Goal: Task Accomplishment & Management: Use online tool/utility

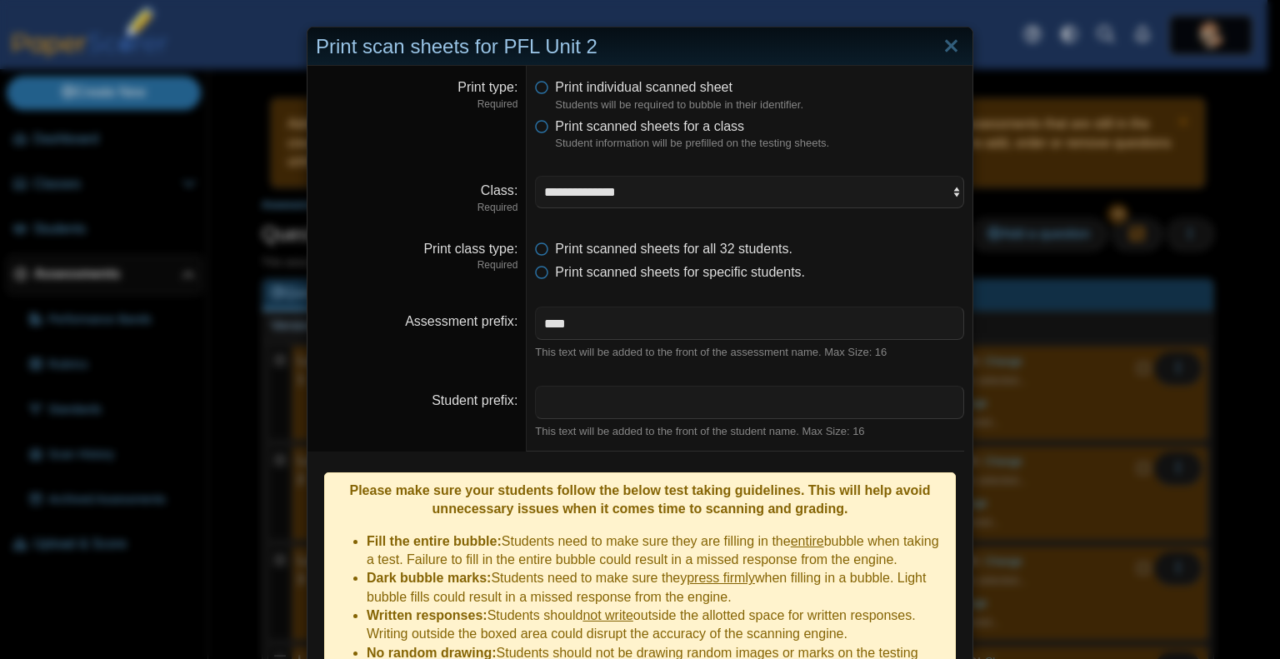
select select "**********"
click at [943, 48] on link "Close" at bounding box center [951, 47] width 26 height 28
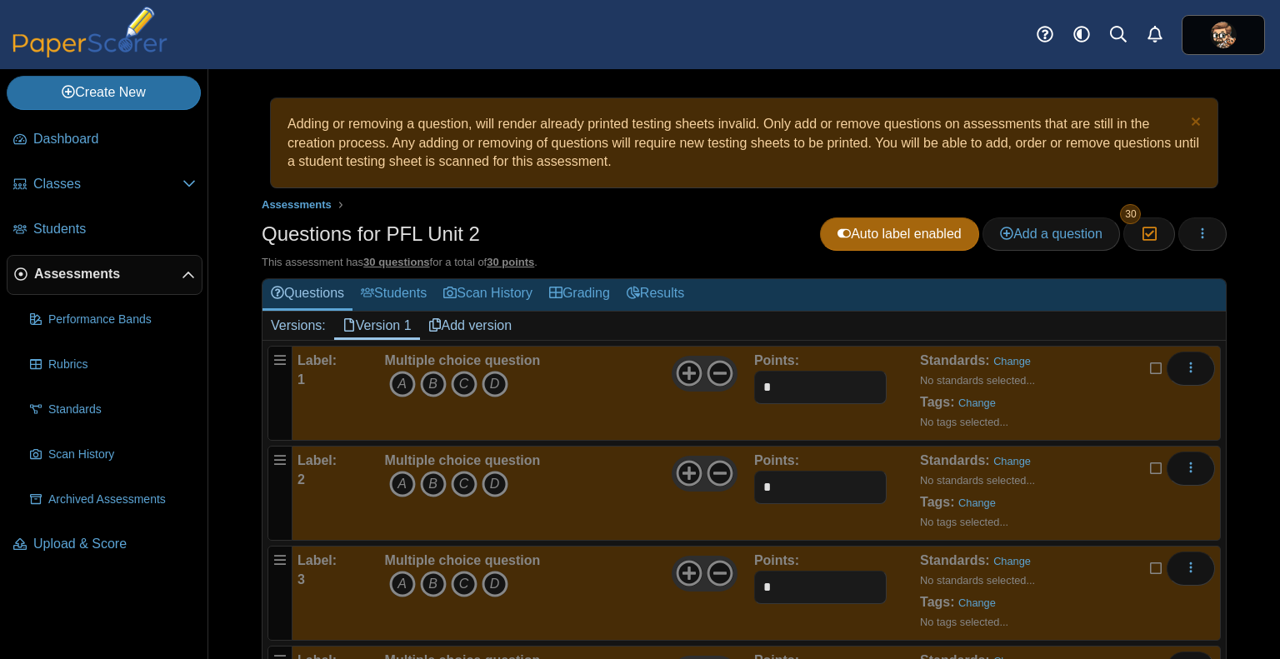
click at [693, 231] on div "Questions for PFL Unit 2 Auto label enabled Add a question Moderation 30" at bounding box center [744, 237] width 965 height 38
click at [497, 383] on icon "D" at bounding box center [495, 384] width 27 height 27
click at [428, 482] on icon "B" at bounding box center [433, 484] width 27 height 27
click at [463, 578] on icon "C" at bounding box center [464, 584] width 27 height 27
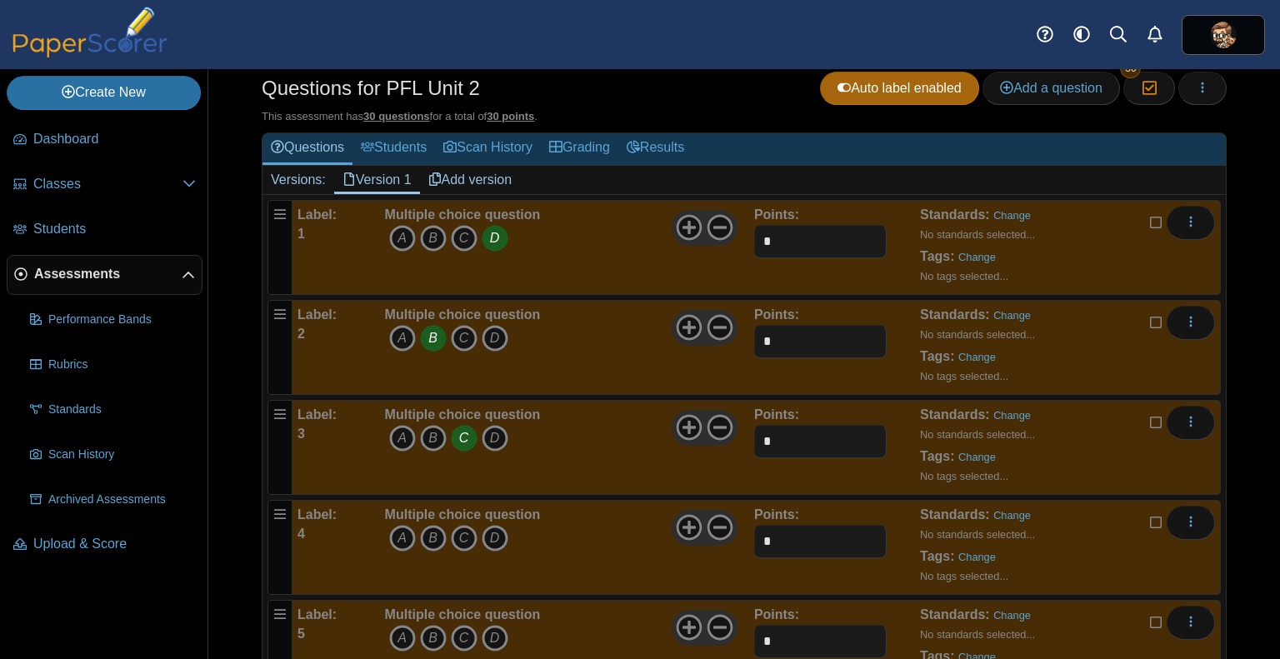
scroll to position [167, 0]
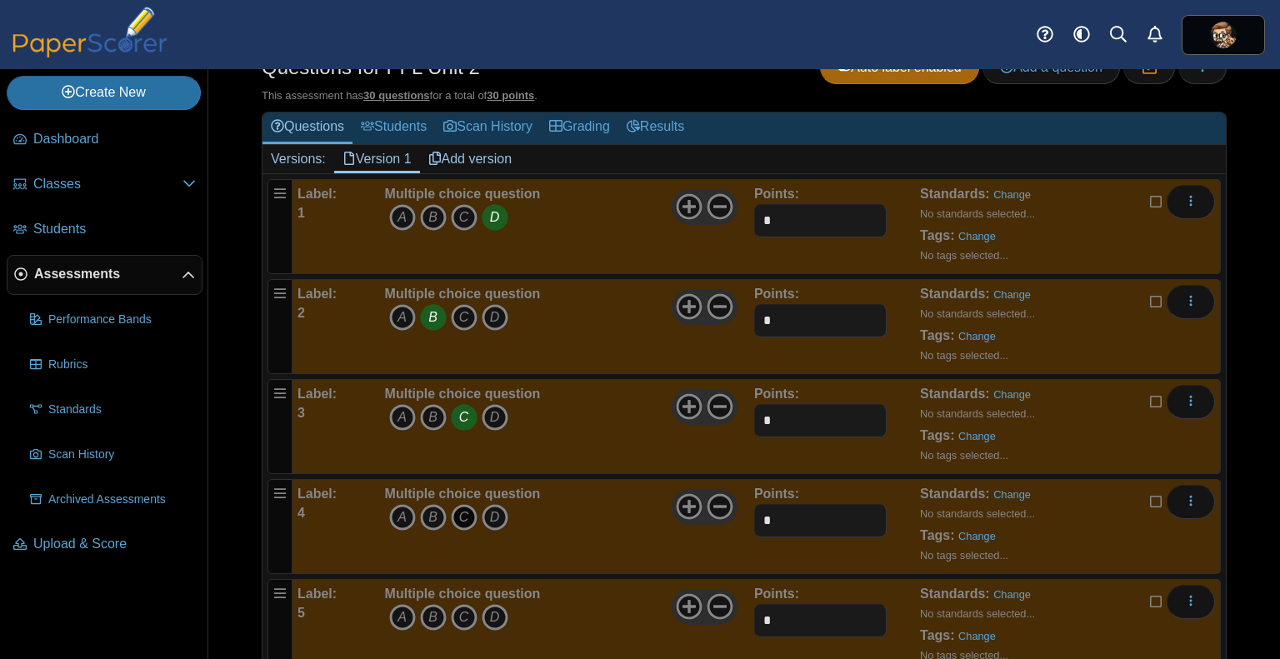
click at [463, 514] on icon "C" at bounding box center [464, 517] width 27 height 27
click at [434, 613] on icon "B" at bounding box center [433, 617] width 27 height 27
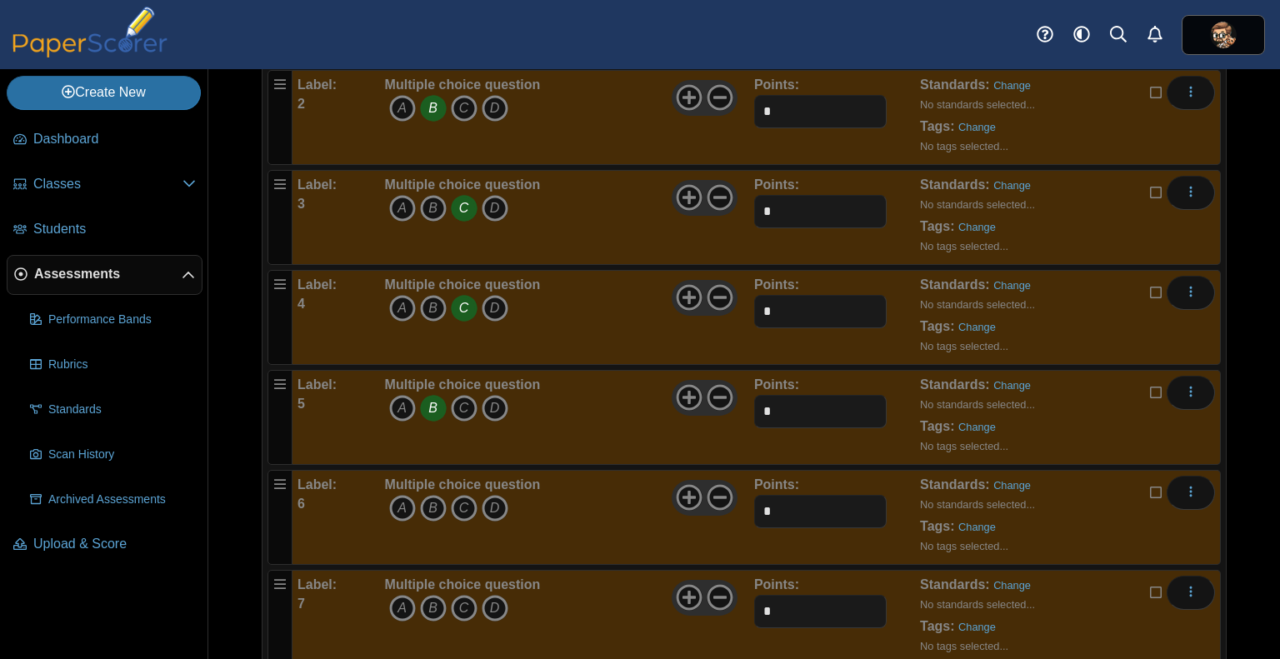
scroll to position [453, 0]
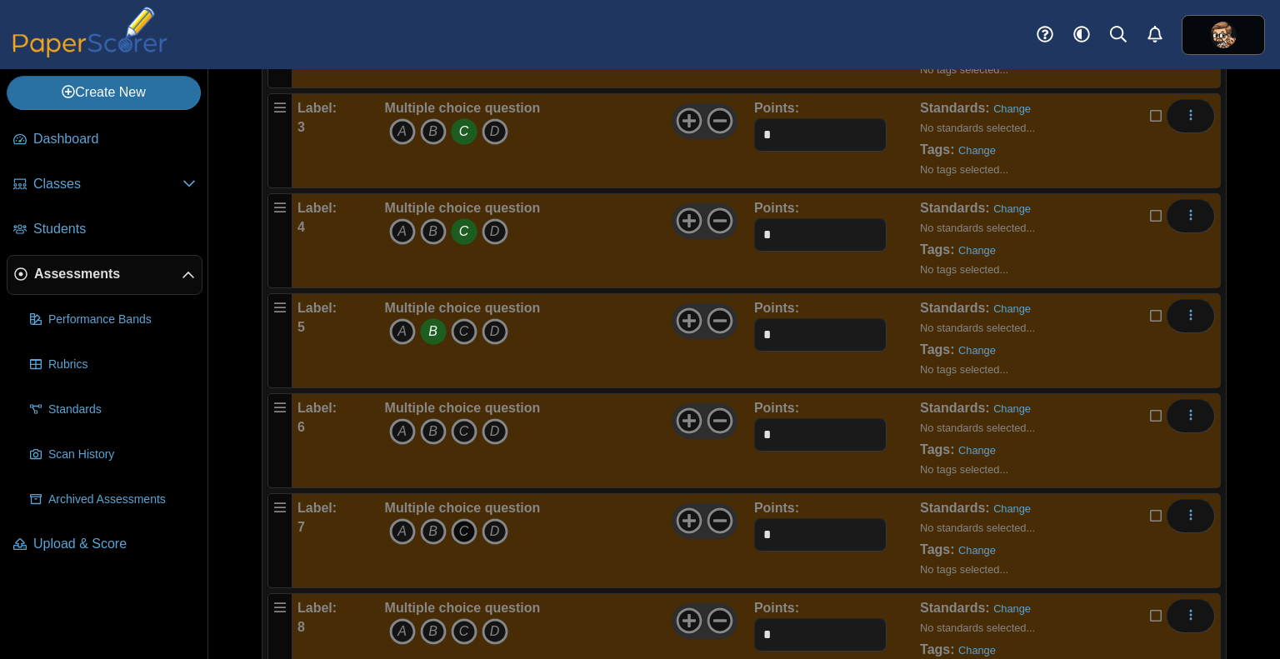
click at [465, 532] on icon "C" at bounding box center [464, 531] width 27 height 27
click at [428, 623] on icon "B" at bounding box center [433, 631] width 27 height 27
click at [463, 426] on icon "C" at bounding box center [464, 431] width 27 height 27
click at [429, 528] on icon "B" at bounding box center [433, 531] width 27 height 27
click at [456, 528] on icon "C" at bounding box center [464, 531] width 27 height 27
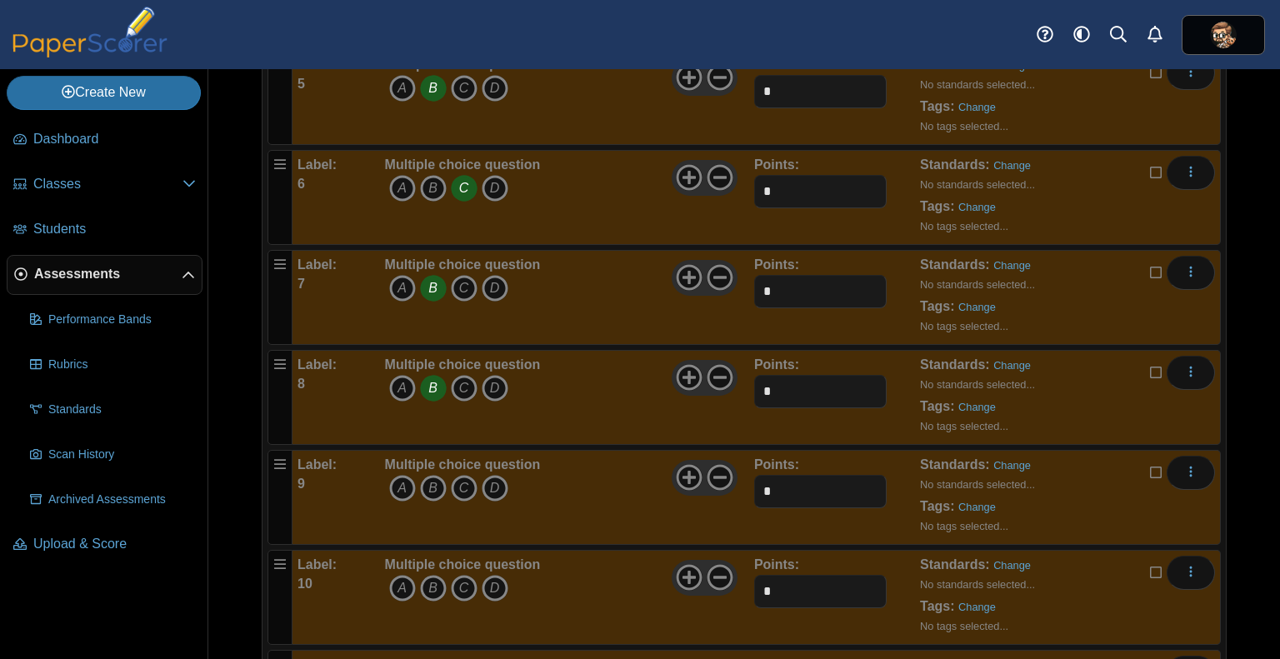
scroll to position [697, 0]
click at [438, 486] on icon "B" at bounding box center [433, 487] width 27 height 27
click at [431, 583] on icon "B" at bounding box center [433, 587] width 27 height 27
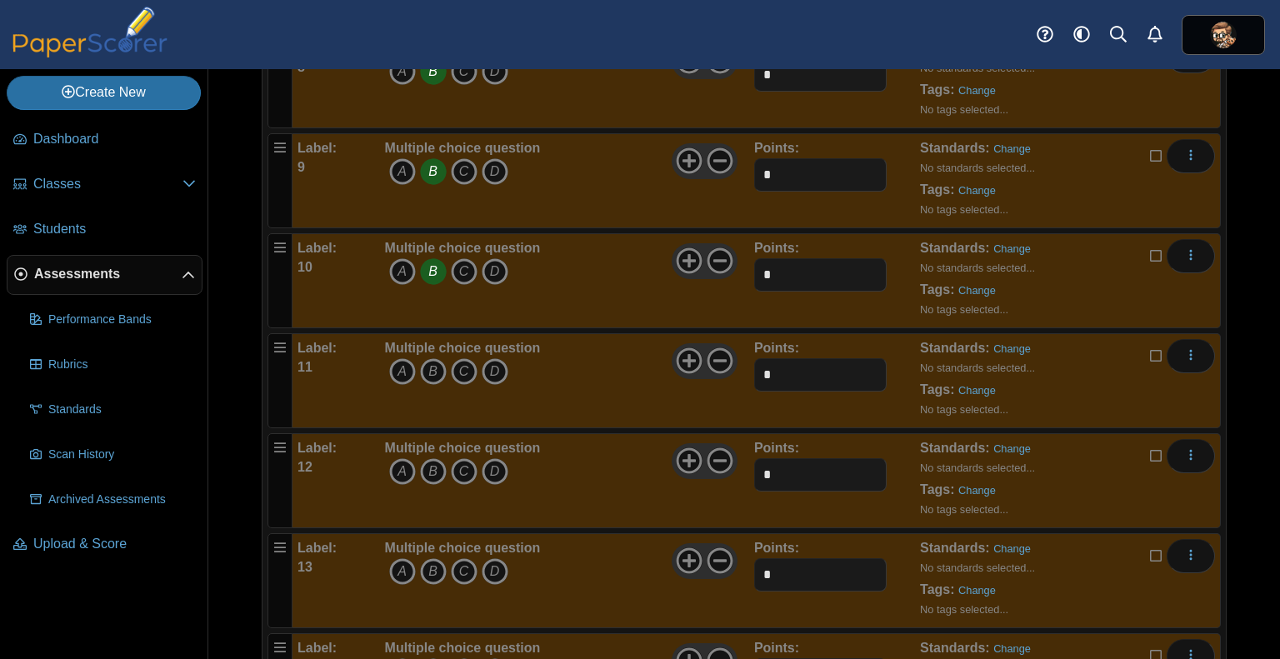
scroll to position [1013, 0]
click at [433, 363] on icon "B" at bounding box center [433, 371] width 27 height 27
click at [497, 465] on icon "D" at bounding box center [495, 471] width 27 height 27
click at [430, 563] on icon "B" at bounding box center [433, 571] width 27 height 27
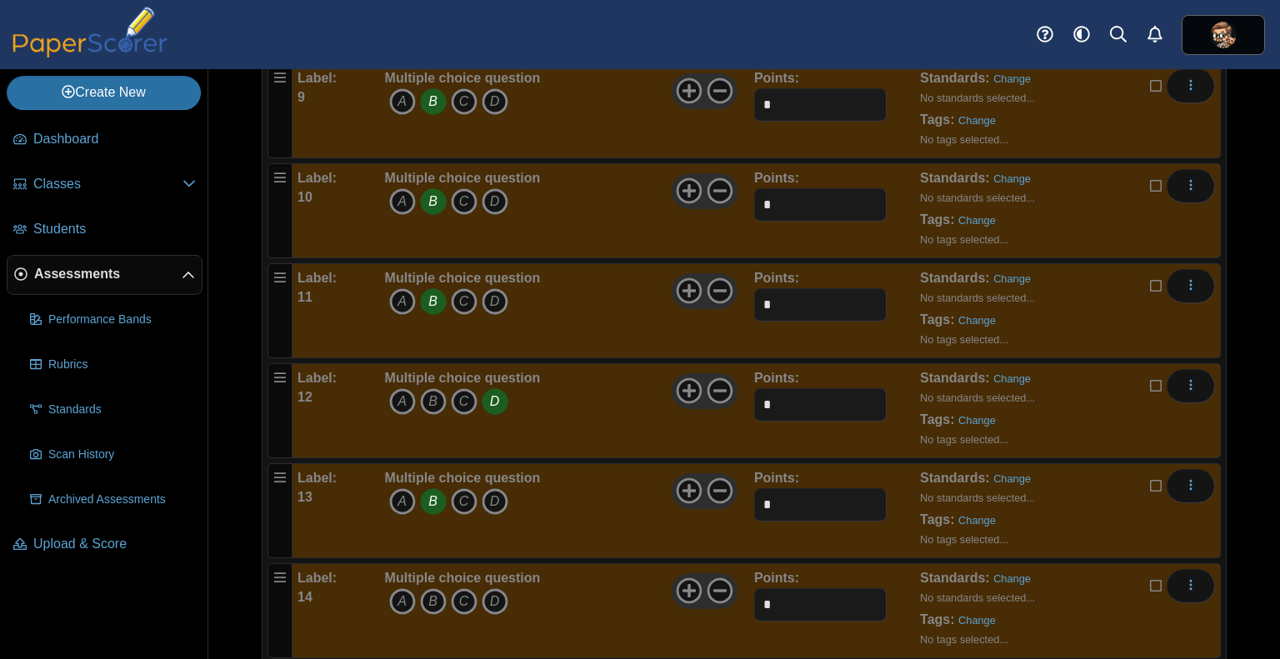
scroll to position [1083, 0]
click at [433, 595] on icon "B" at bounding box center [433, 601] width 27 height 27
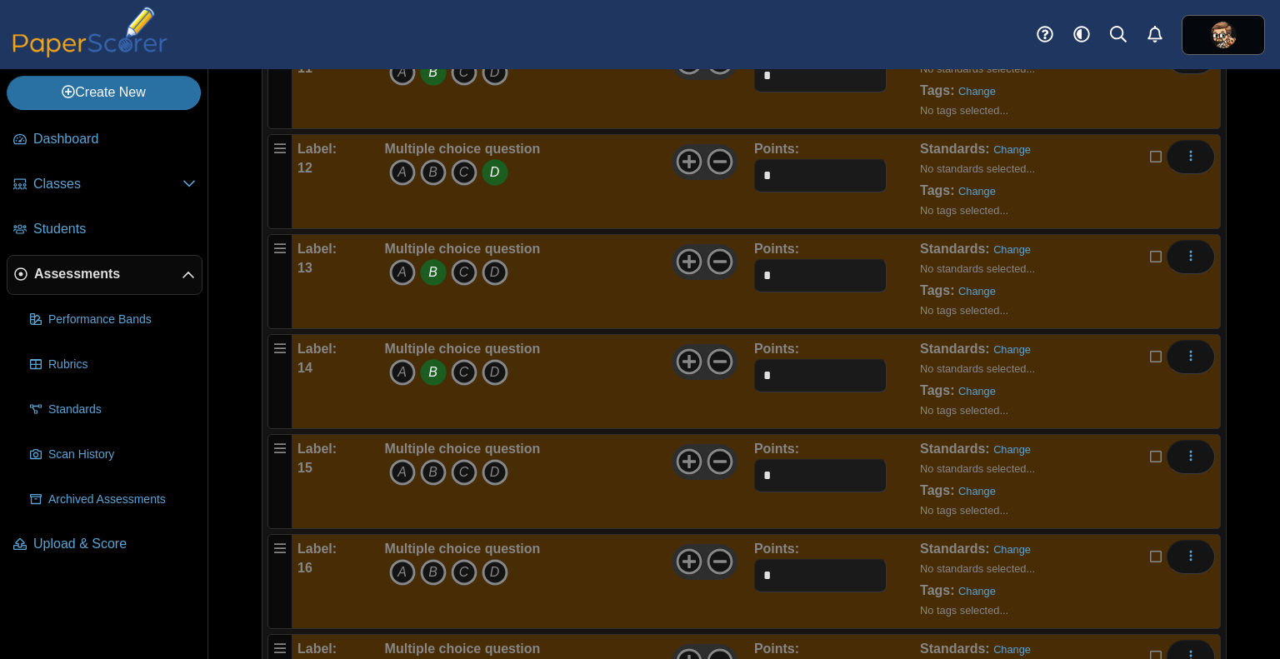
scroll to position [1387, 0]
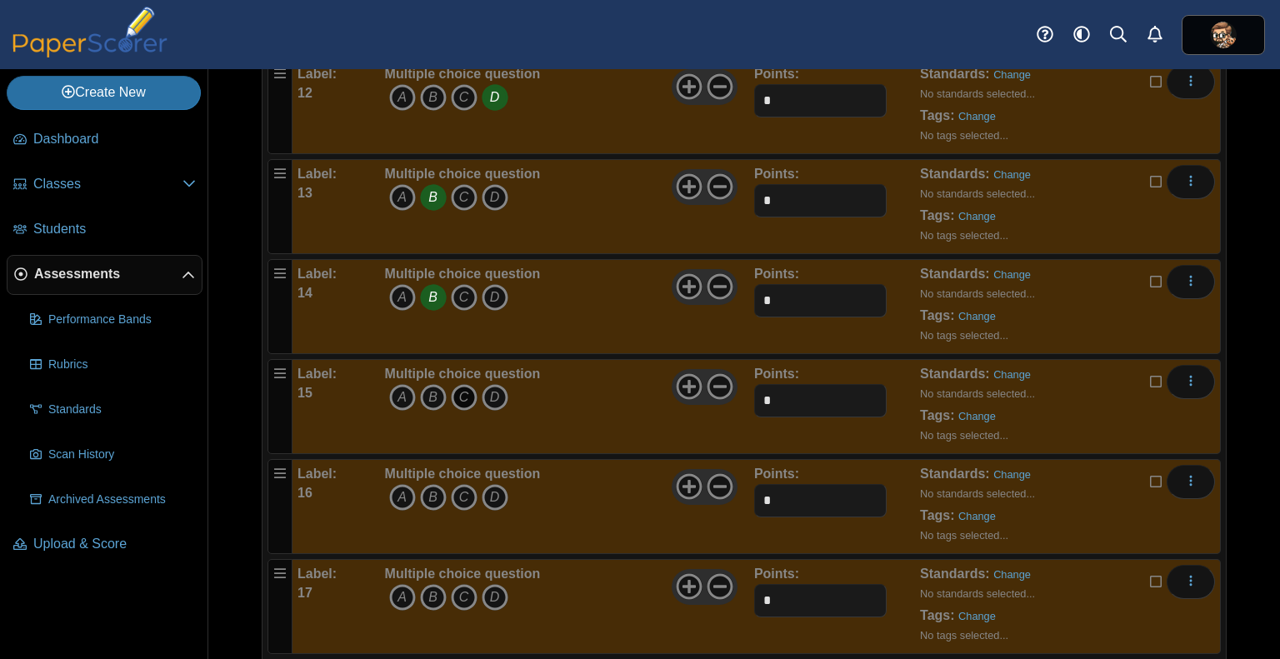
click at [470, 395] on icon "C" at bounding box center [464, 397] width 27 height 27
click at [493, 496] on icon "D" at bounding box center [495, 497] width 27 height 27
click at [463, 586] on icon "C" at bounding box center [464, 597] width 27 height 27
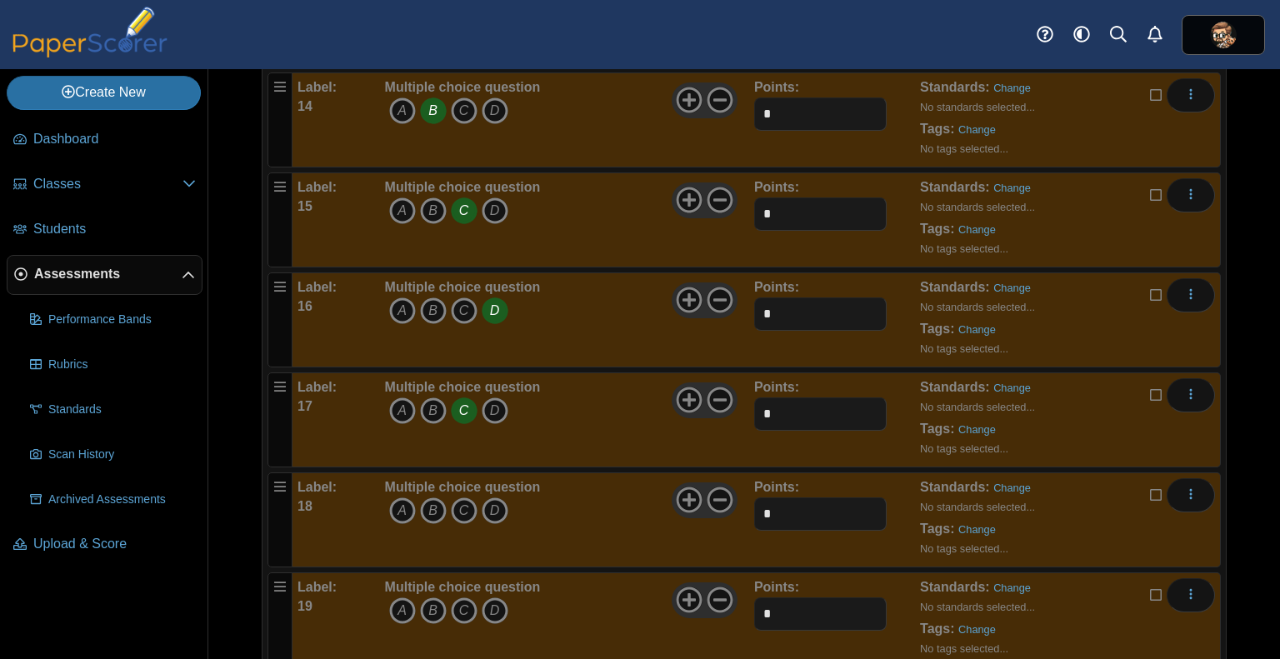
scroll to position [1582, 0]
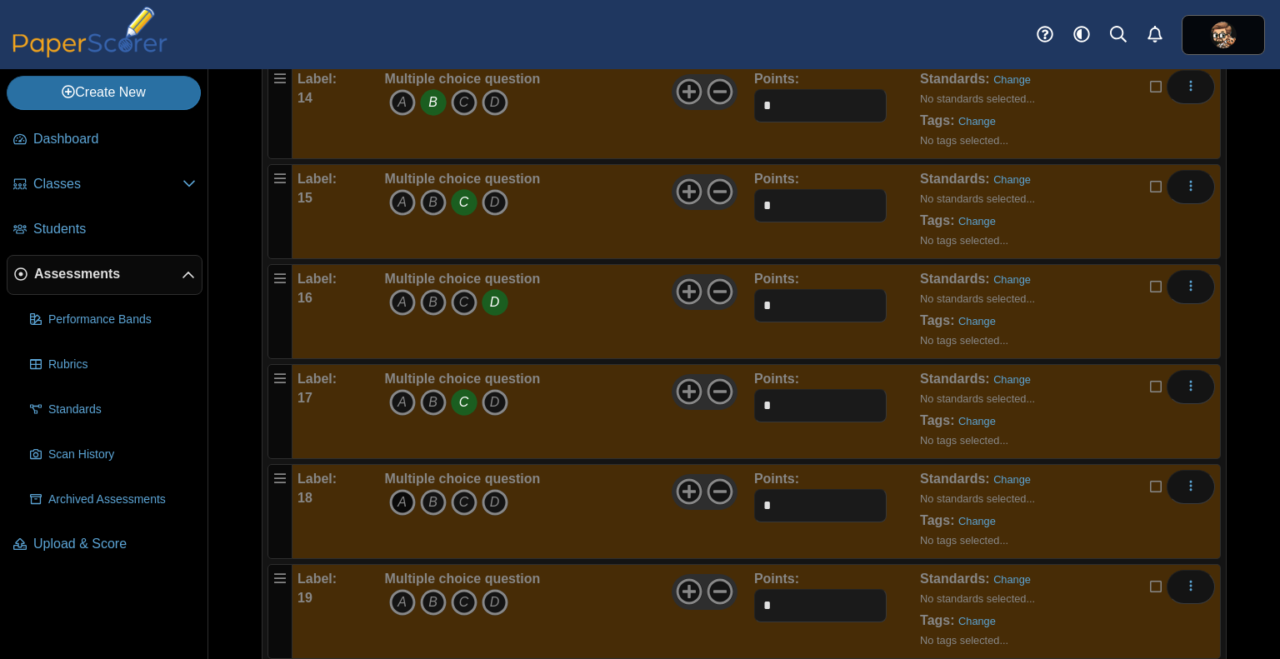
click at [397, 499] on icon "A" at bounding box center [402, 502] width 27 height 27
click at [431, 589] on icon "B" at bounding box center [433, 602] width 27 height 27
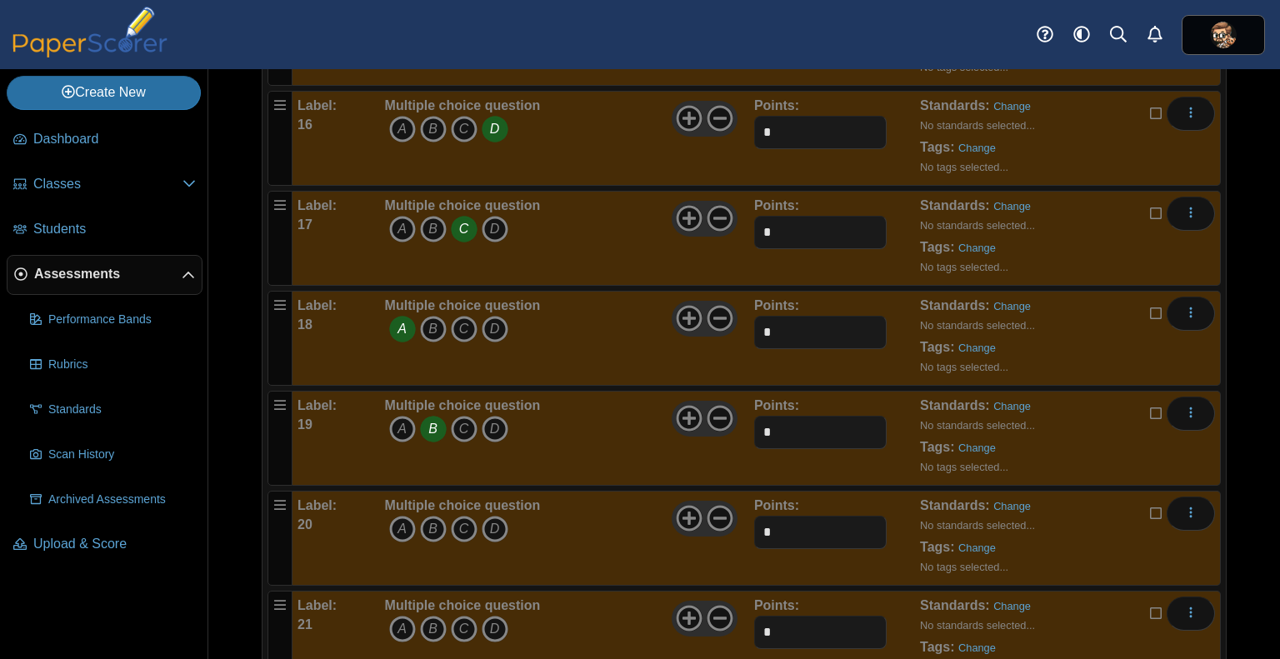
scroll to position [1772, 0]
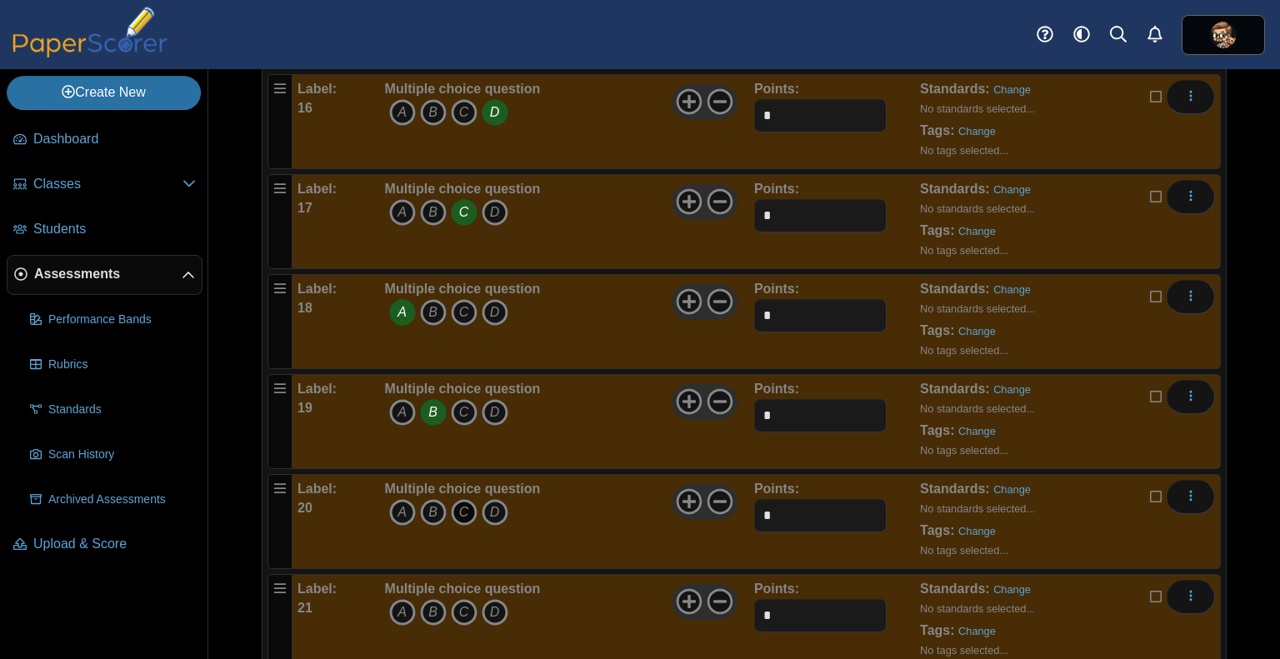
click at [469, 501] on icon "C" at bounding box center [464, 512] width 27 height 27
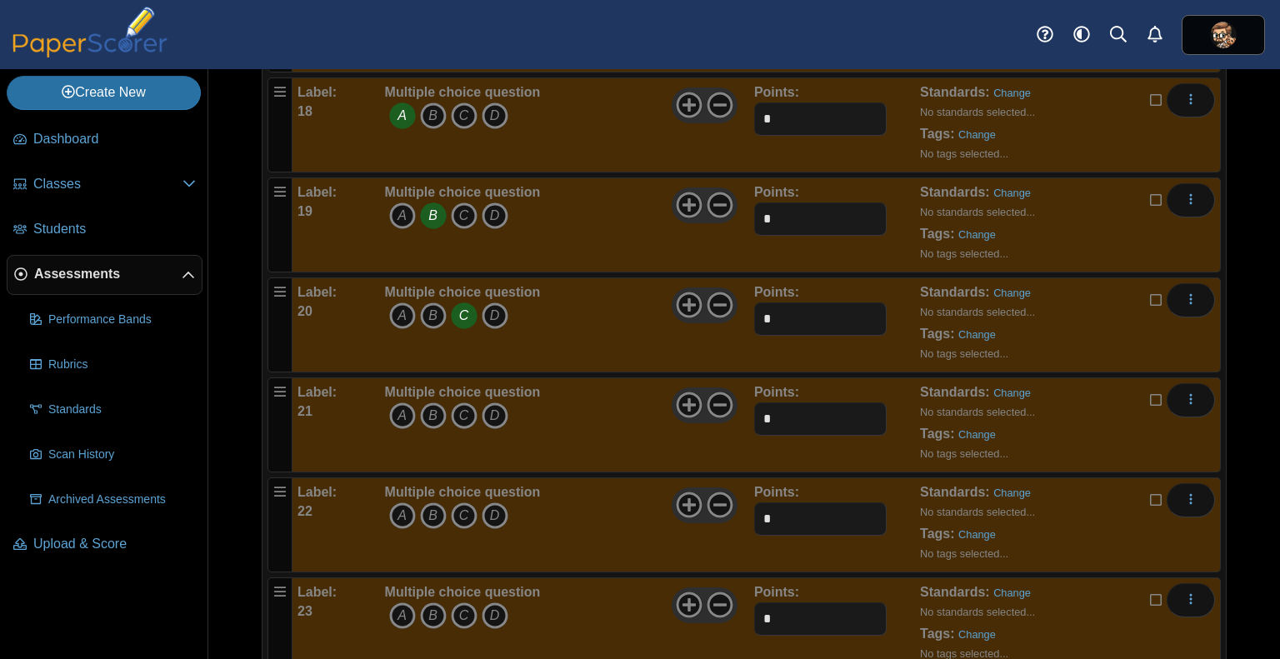
scroll to position [1973, 0]
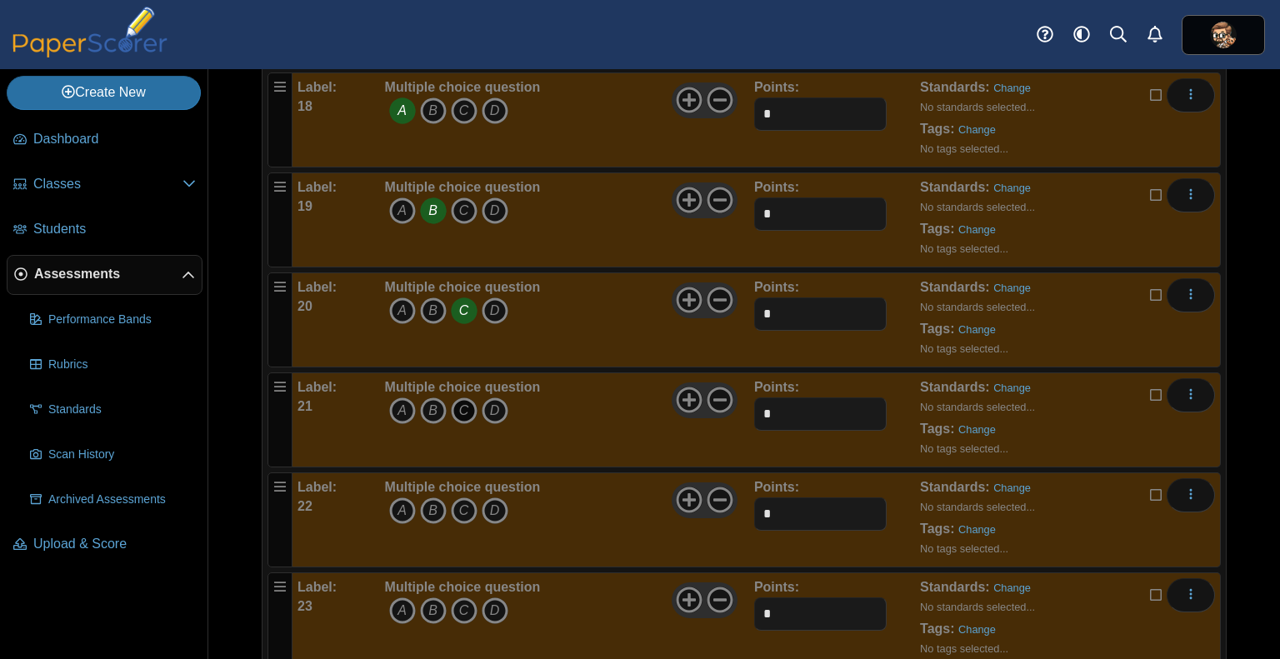
click at [462, 398] on icon "C" at bounding box center [464, 411] width 27 height 27
click at [397, 503] on icon "A" at bounding box center [402, 511] width 27 height 27
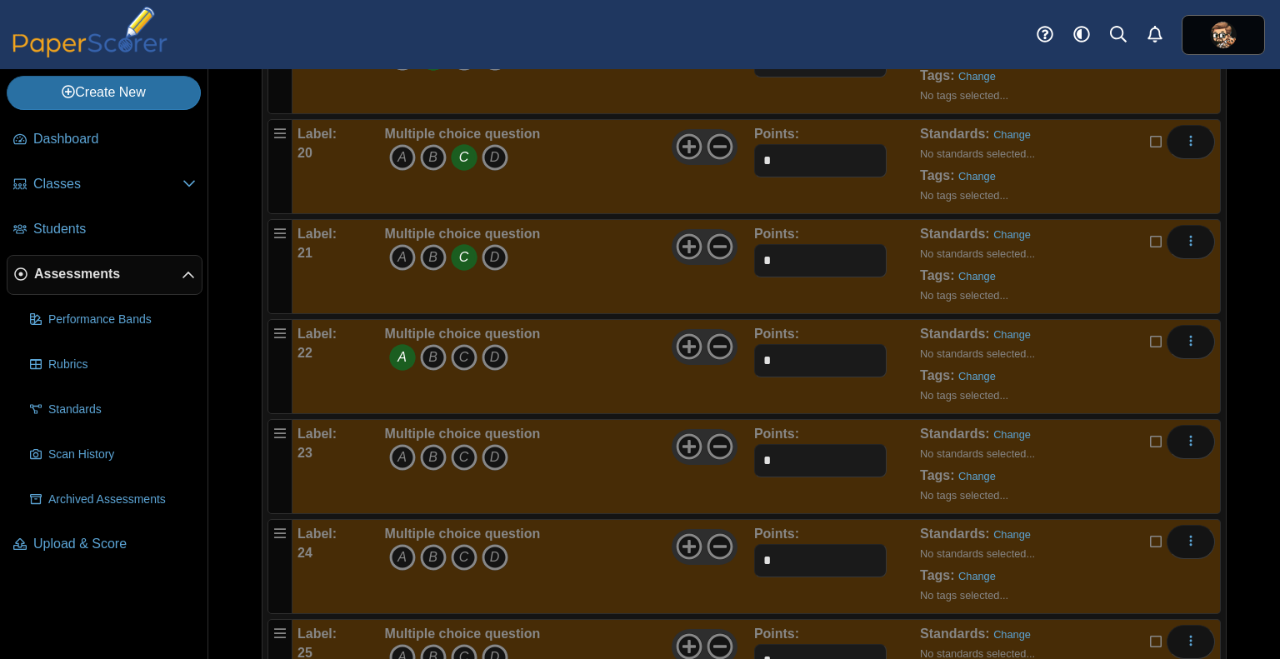
scroll to position [2129, 0]
click at [429, 443] on icon "B" at bounding box center [433, 455] width 27 height 27
click at [427, 547] on icon "B" at bounding box center [433, 555] width 27 height 27
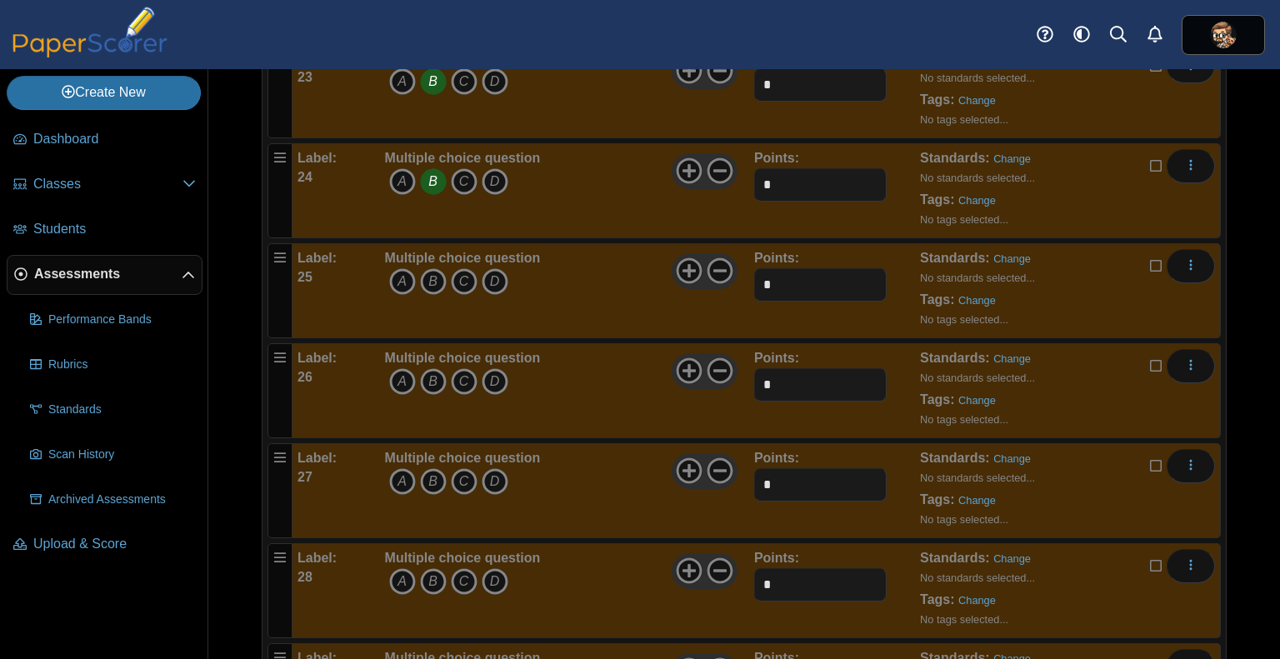
scroll to position [2508, 0]
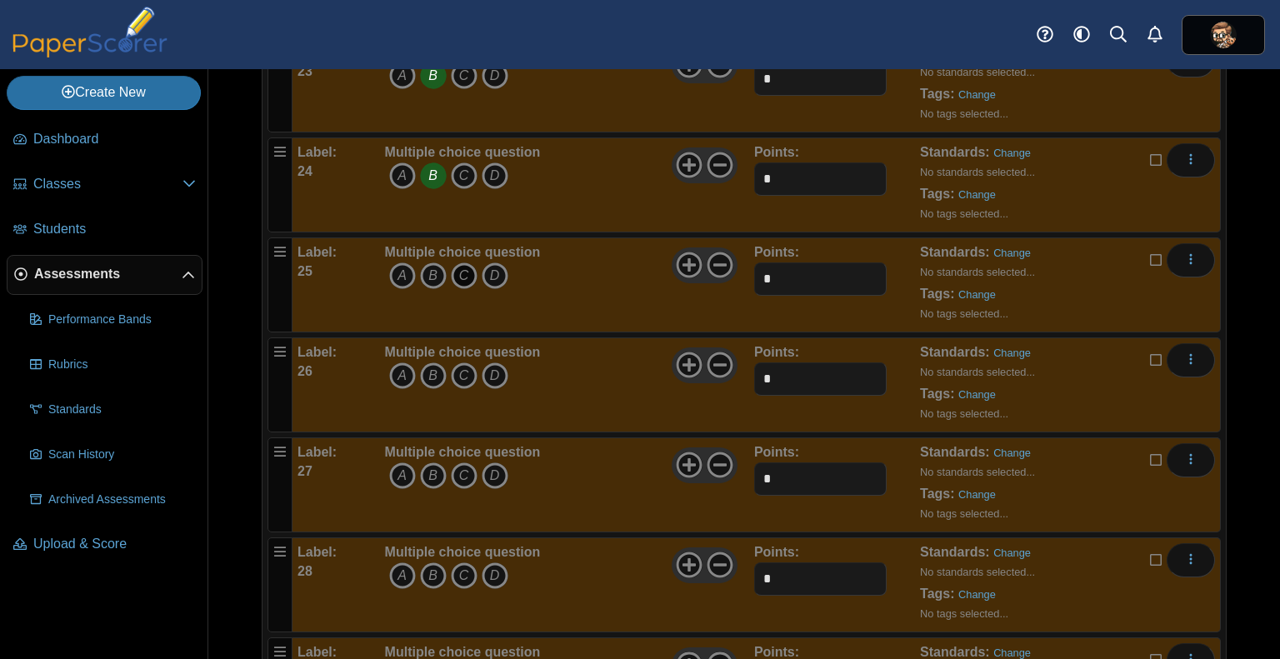
click at [462, 263] on icon "C" at bounding box center [464, 276] width 27 height 27
click at [493, 364] on icon "D" at bounding box center [495, 376] width 27 height 27
click at [462, 463] on icon "C" at bounding box center [464, 476] width 27 height 27
click at [398, 563] on icon "A" at bounding box center [402, 576] width 27 height 27
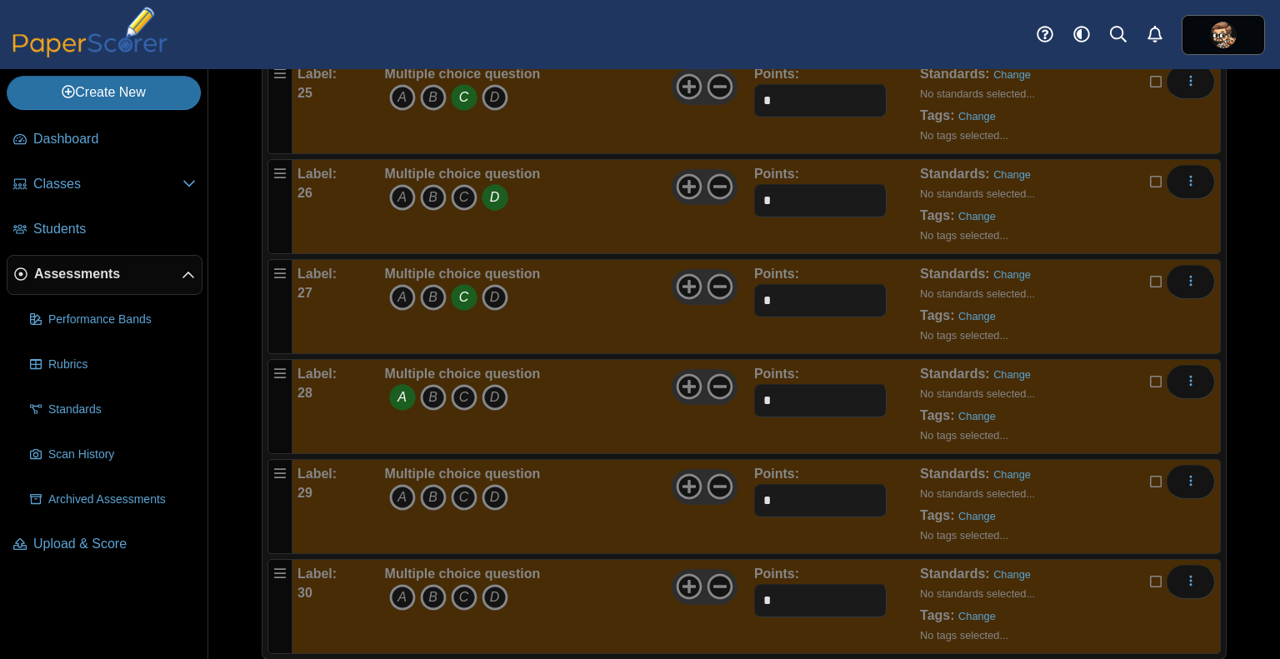
scroll to position [2707, 0]
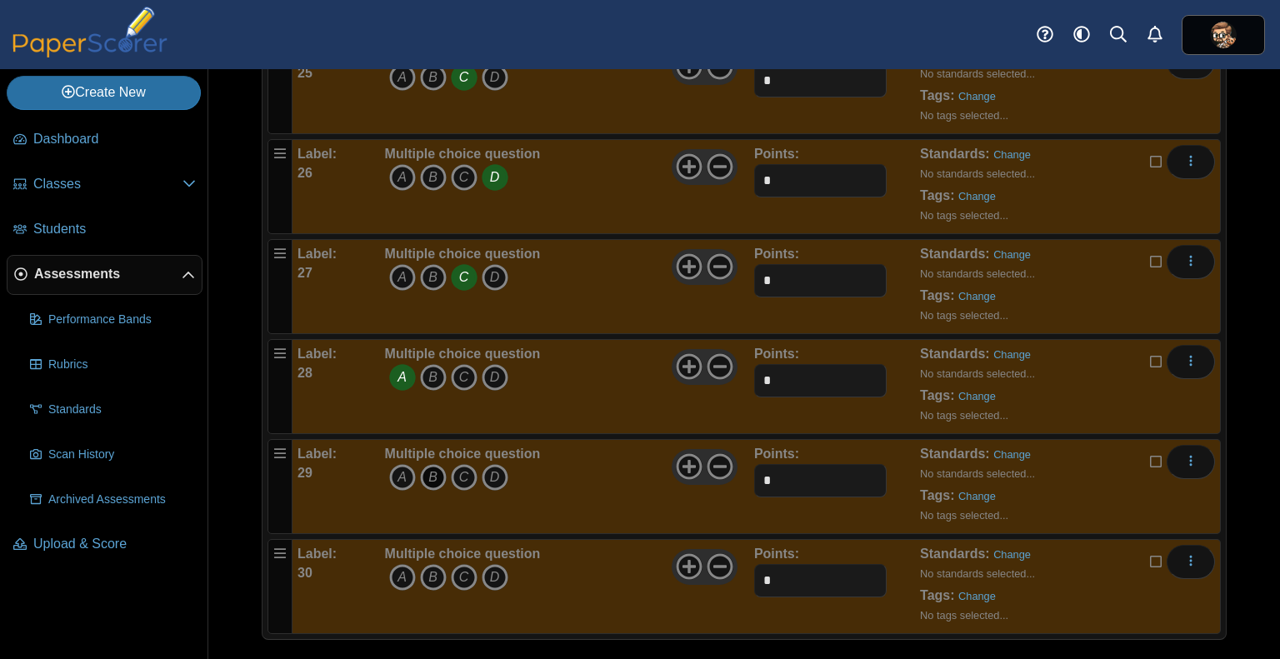
click at [437, 464] on icon "B" at bounding box center [433, 477] width 27 height 27
click at [405, 564] on icon "A" at bounding box center [402, 577] width 27 height 27
click at [563, 539] on div "Label: 30 Multiple choice question A B C D Points: *" at bounding box center [757, 586] width 928 height 95
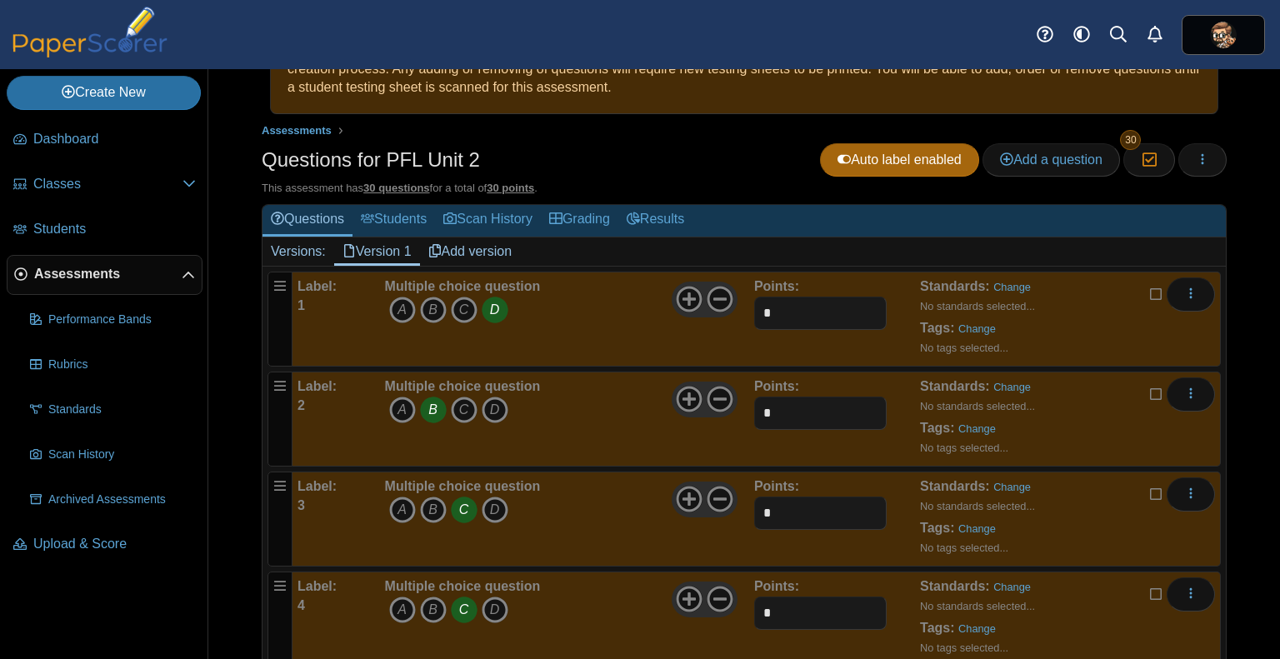
scroll to position [0, 0]
